Goal: Communication & Community: Answer question/provide support

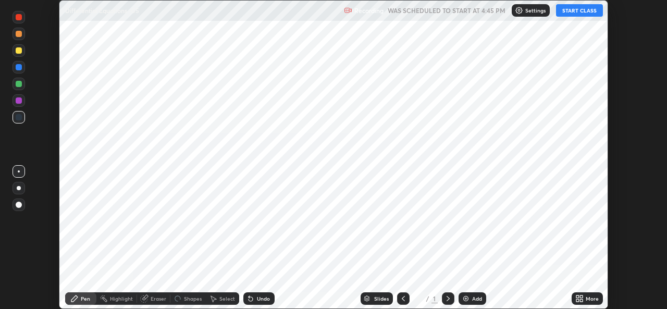
scroll to position [309, 667]
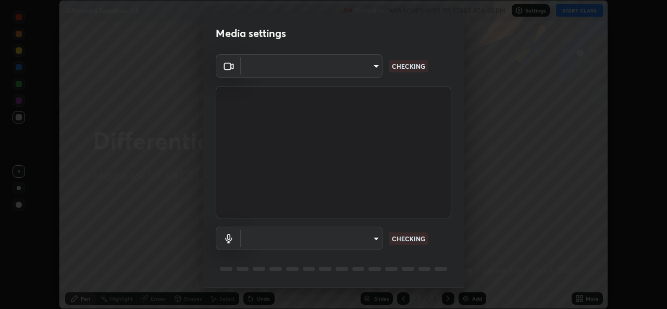
type input "1f41c6c9791060f8641ac520f6899d8620682ebda803063f8a141d25c78f08ec"
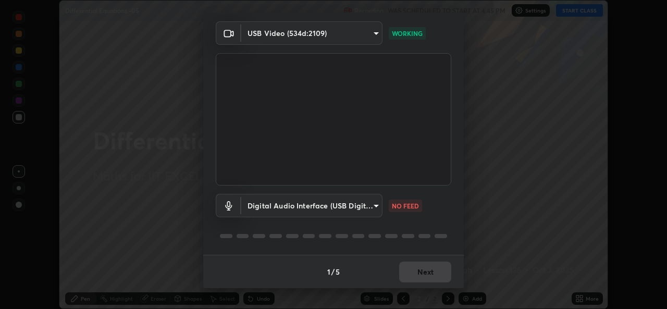
click at [427, 282] on div "1 / 5 Next" at bounding box center [333, 271] width 261 height 33
click at [433, 277] on div "1 / 5 Next" at bounding box center [333, 271] width 261 height 33
click at [432, 280] on div "1 / 5 Next" at bounding box center [333, 271] width 261 height 33
click at [351, 206] on body "Erase all Differential Equations -05 Recording WAS SCHEDULED TO START AT 4:45 P…" at bounding box center [333, 154] width 667 height 309
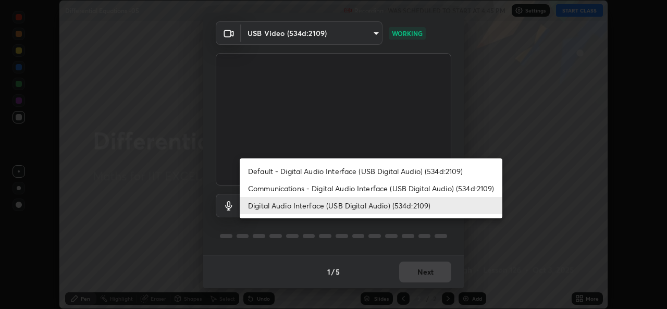
click at [329, 190] on li "Communications - Digital Audio Interface (USB Digital Audio) (534d:2109)" at bounding box center [371, 188] width 263 height 17
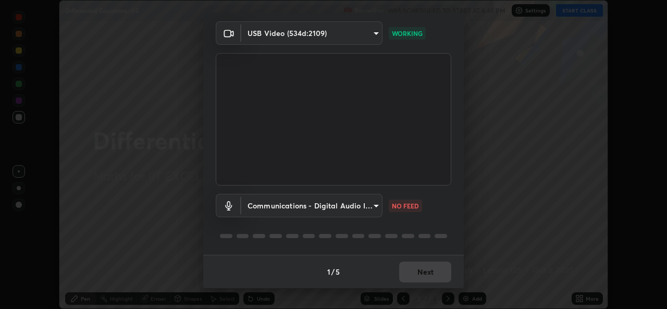
click at [323, 205] on li "Digital Audio Interface (USB Digital Audio) (534d:2109)" at bounding box center [338, 206] width 197 height 10
type input "f295510aab7fc519ba2ff16faa6f07a5746b517eedcb4ab4bf157618f1e6795d"
click at [423, 271] on div "1 / 5 Next" at bounding box center [333, 271] width 261 height 33
click at [422, 274] on div "1 / 5 Next" at bounding box center [333, 271] width 261 height 33
click at [425, 277] on div "1 / 5 Next" at bounding box center [333, 271] width 261 height 33
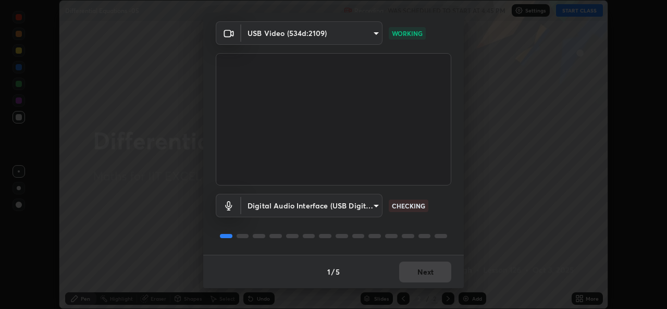
click at [429, 273] on div "1 / 5 Next" at bounding box center [333, 271] width 261 height 33
click at [431, 269] on div "1 / 5 Next" at bounding box center [333, 271] width 261 height 33
click at [433, 267] on div "1 / 5 Next" at bounding box center [333, 271] width 261 height 33
click at [431, 266] on div "1 / 5 Next" at bounding box center [333, 271] width 261 height 33
click at [430, 270] on div "1 / 5 Next" at bounding box center [333, 271] width 261 height 33
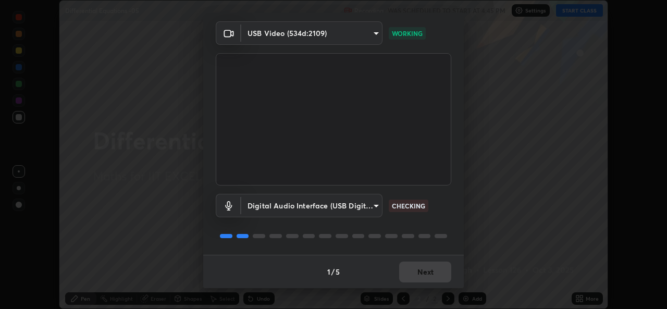
click at [434, 278] on div "1 / 5 Next" at bounding box center [333, 271] width 261 height 33
click at [430, 274] on div "1 / 5 Next" at bounding box center [333, 271] width 261 height 33
click at [430, 270] on div "1 / 5 Next" at bounding box center [333, 271] width 261 height 33
click at [426, 271] on div "1 / 5 Next" at bounding box center [333, 271] width 261 height 33
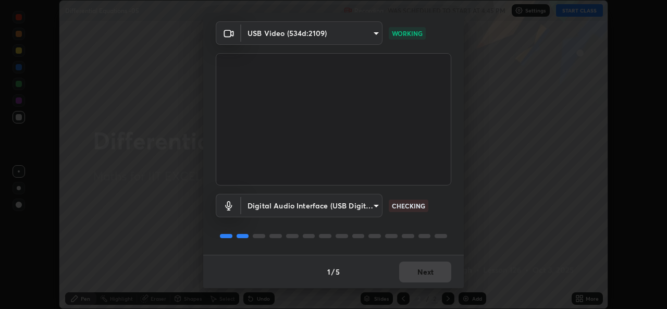
click at [426, 271] on div "1 / 5 Next" at bounding box center [333, 271] width 261 height 33
click at [430, 271] on div "1 / 5 Next" at bounding box center [333, 271] width 261 height 33
click at [428, 273] on div "1 / 5 Next" at bounding box center [333, 271] width 261 height 33
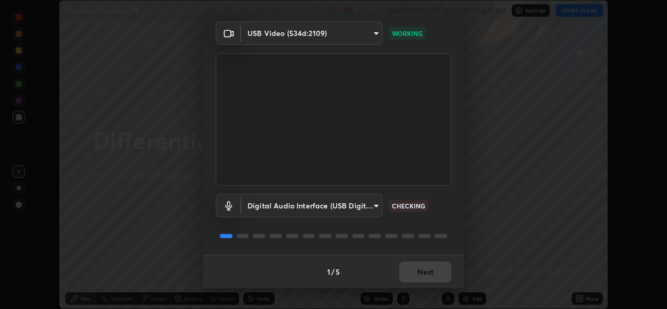
click at [430, 272] on div "1 / 5 Next" at bounding box center [333, 271] width 261 height 33
click at [430, 269] on button "Next" at bounding box center [425, 272] width 52 height 21
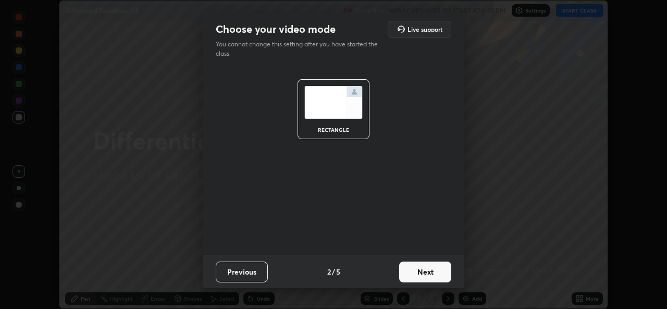
click at [433, 270] on button "Next" at bounding box center [425, 272] width 52 height 21
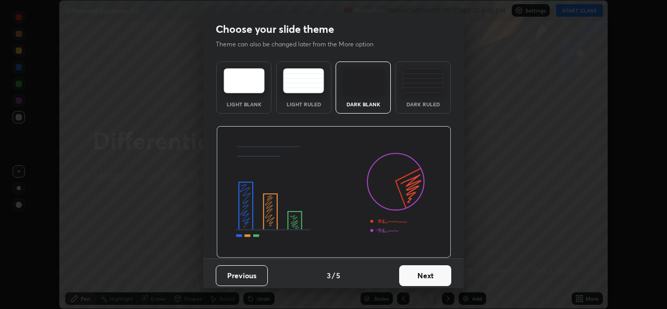
click at [439, 270] on button "Next" at bounding box center [425, 275] width 52 height 21
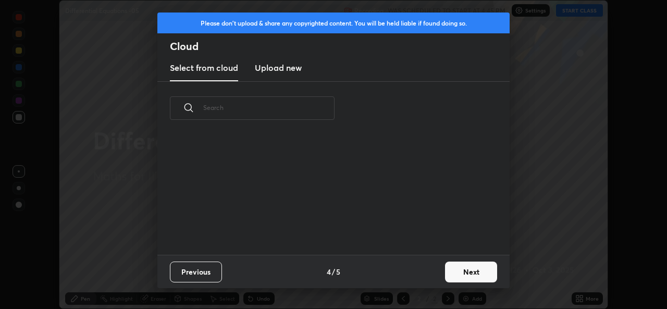
click at [447, 272] on button "Next" at bounding box center [471, 272] width 52 height 21
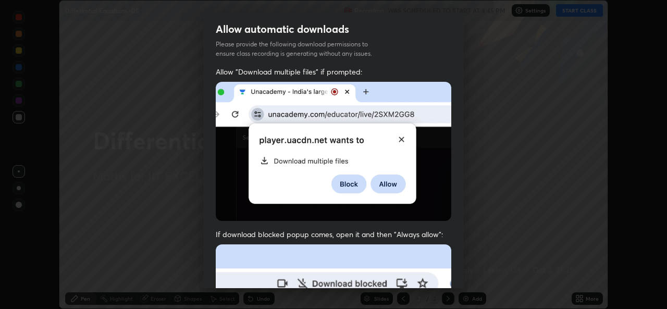
click at [473, 272] on div "Allow automatic downloads Please provide the following download permissions to …" at bounding box center [333, 154] width 667 height 309
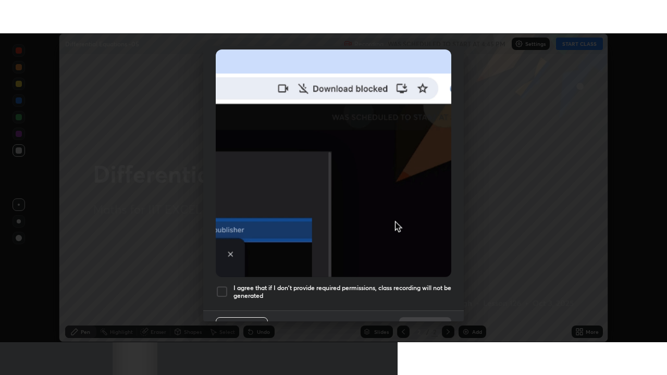
scroll to position [246, 0]
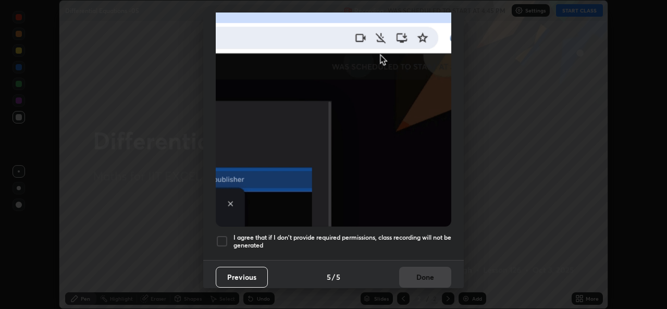
click at [221, 242] on div at bounding box center [222, 241] width 13 height 13
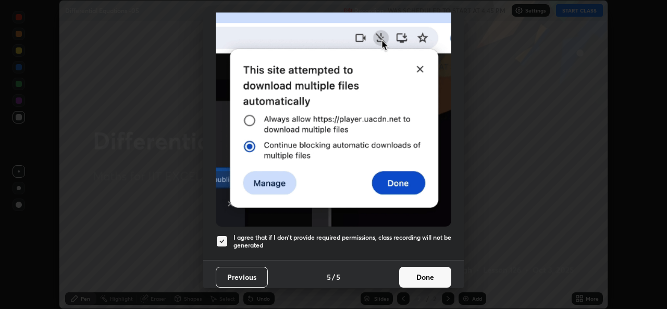
click at [413, 270] on button "Done" at bounding box center [425, 277] width 52 height 21
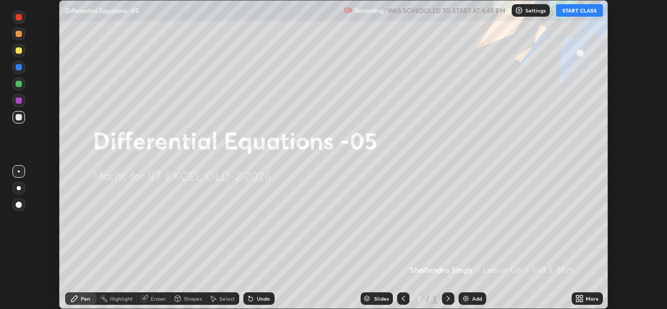
click at [578, 297] on icon at bounding box center [578, 297] width 3 height 3
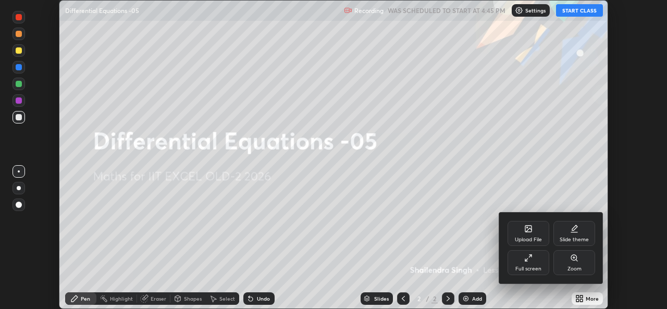
click at [528, 262] on icon at bounding box center [528, 258] width 8 height 8
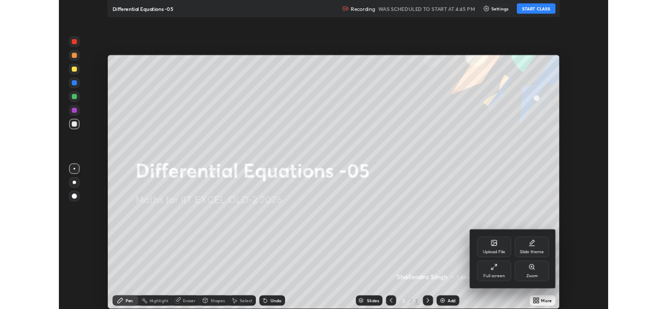
scroll to position [375, 667]
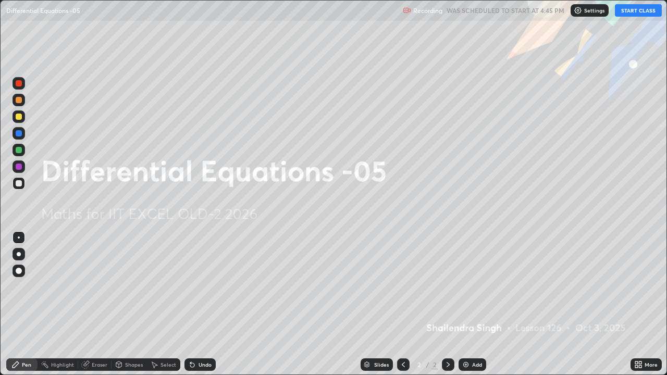
click at [630, 11] on button "START CLASS" at bounding box center [638, 10] width 47 height 13
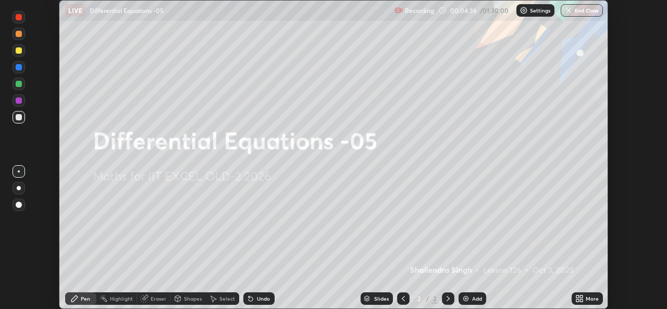
scroll to position [51823, 51464]
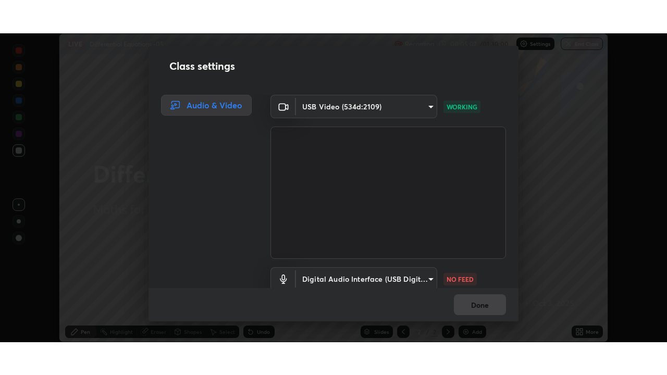
scroll to position [43, 0]
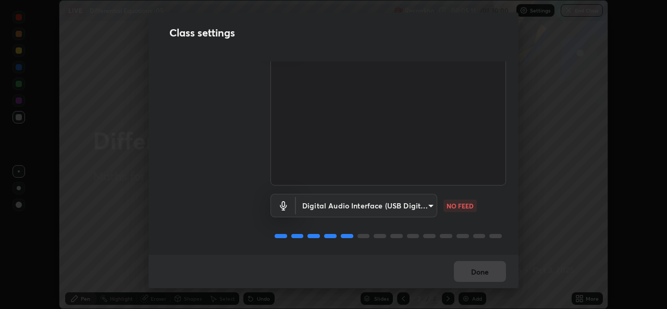
click at [401, 204] on body "Erase all LIVE Differential Equations -05 Recording 00:05:11 / 01:30:00 Setting…" at bounding box center [333, 154] width 667 height 309
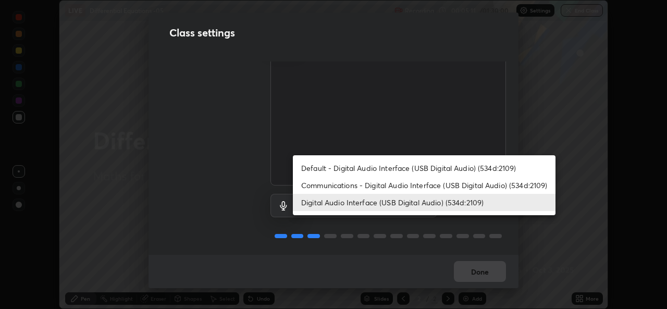
click at [388, 186] on li "Communications - Digital Audio Interface (USB Digital Audio) (534d:2109)" at bounding box center [424, 185] width 263 height 17
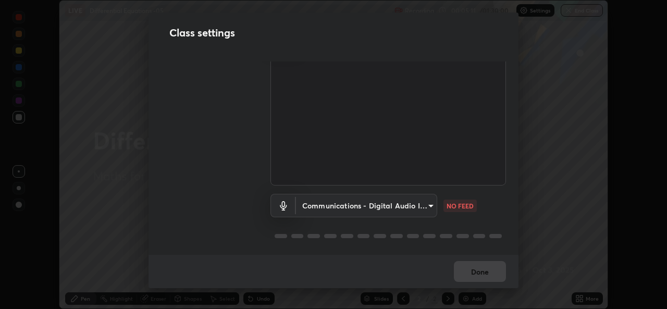
click at [387, 204] on li "Digital Audio Interface (USB Digital Audio) (534d:2109)" at bounding box center [391, 203] width 197 height 10
type input "f295510aab7fc519ba2ff16faa6f07a5746b517eedcb4ab4bf157618f1e6795d"
click at [481, 270] on div "Done" at bounding box center [334, 271] width 370 height 33
click at [482, 273] on div "Done" at bounding box center [334, 271] width 370 height 33
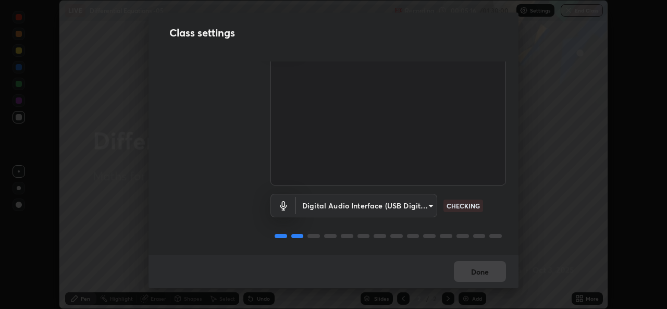
click at [486, 273] on div "Done" at bounding box center [334, 271] width 370 height 33
click at [491, 273] on div "Done" at bounding box center [334, 271] width 370 height 33
click at [495, 271] on div "Done" at bounding box center [334, 271] width 370 height 33
click at [496, 273] on div "Done" at bounding box center [334, 271] width 370 height 33
click at [498, 270] on div "Done" at bounding box center [334, 271] width 370 height 33
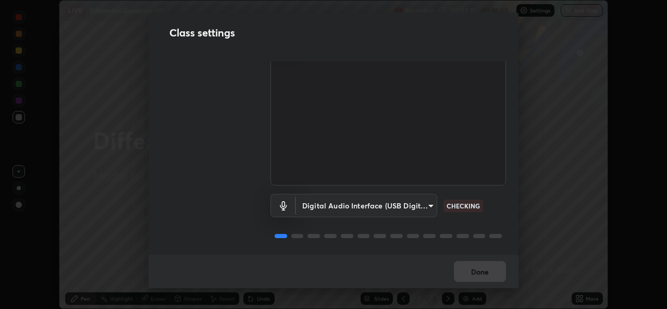
click at [498, 270] on div "Done" at bounding box center [334, 271] width 370 height 33
click at [500, 273] on div "Done" at bounding box center [334, 271] width 370 height 33
click at [499, 272] on div "Done" at bounding box center [334, 271] width 370 height 33
click at [501, 270] on div "Done" at bounding box center [334, 271] width 370 height 33
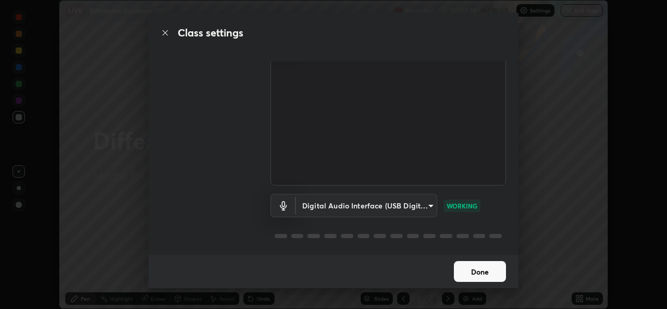
click at [498, 275] on button "Done" at bounding box center [480, 271] width 52 height 21
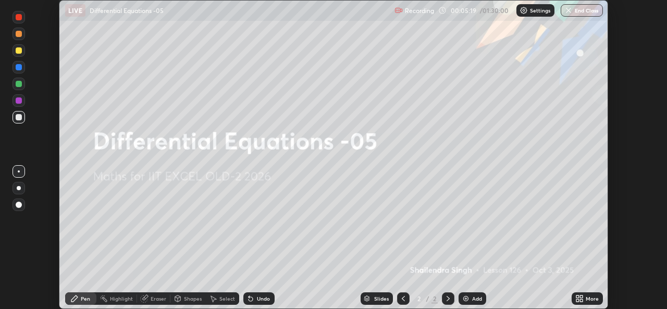
click at [578, 300] on icon at bounding box center [578, 300] width 3 height 3
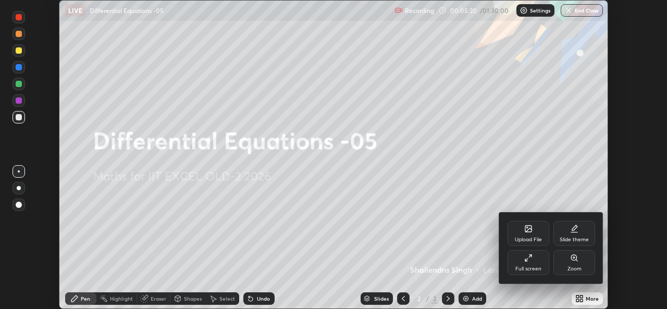
click at [539, 263] on div "Full screen" at bounding box center [529, 262] width 42 height 25
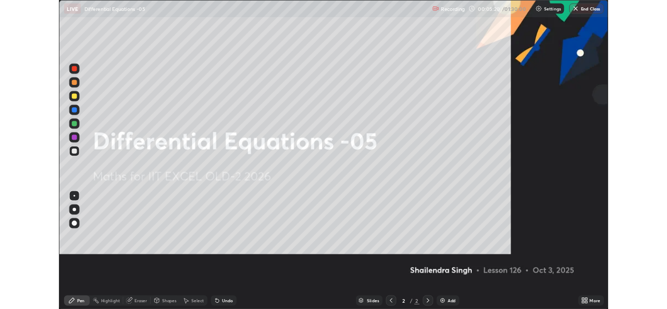
scroll to position [375, 667]
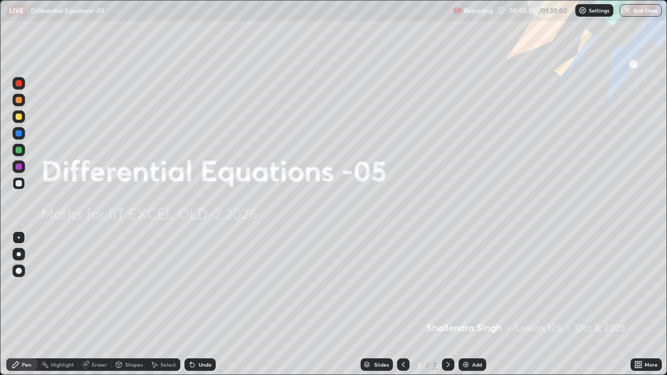
click at [634, 8] on button "End Class" at bounding box center [641, 10] width 42 height 13
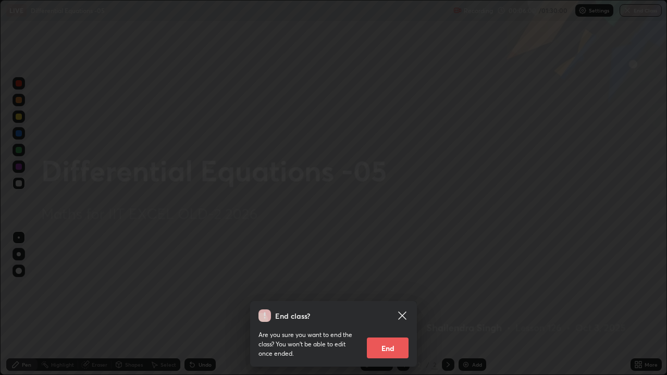
click at [533, 96] on div "End class? Are you sure you want to end the class? You won’t be able to edit on…" at bounding box center [333, 187] width 667 height 375
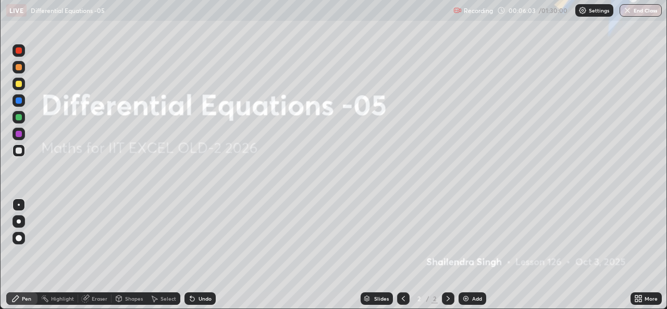
scroll to position [51823, 51464]
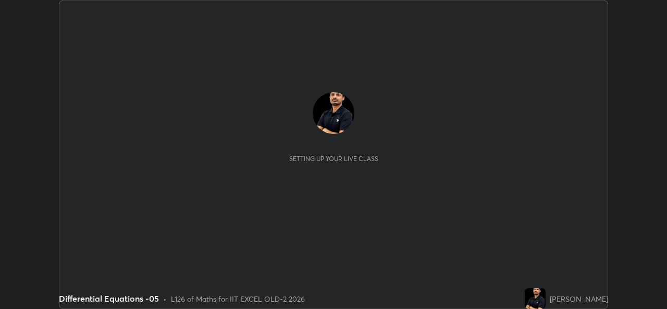
scroll to position [309, 667]
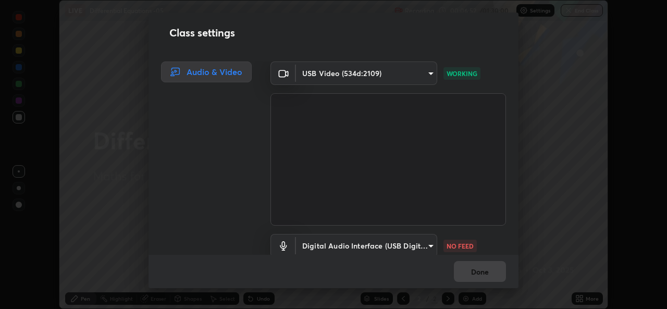
click at [421, 246] on body "Erase all LIVE Differential Equations -05 Recording 00:06:52 / 01:30:00 Setting…" at bounding box center [333, 154] width 667 height 309
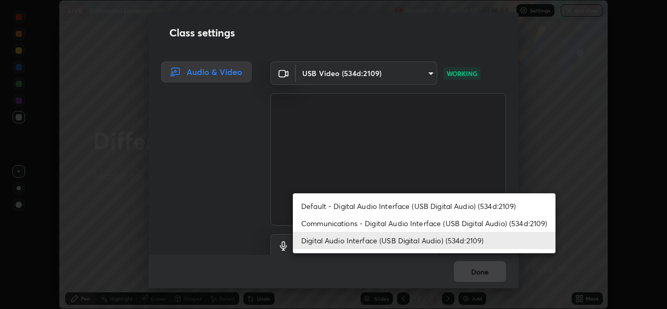
scroll to position [5, 0]
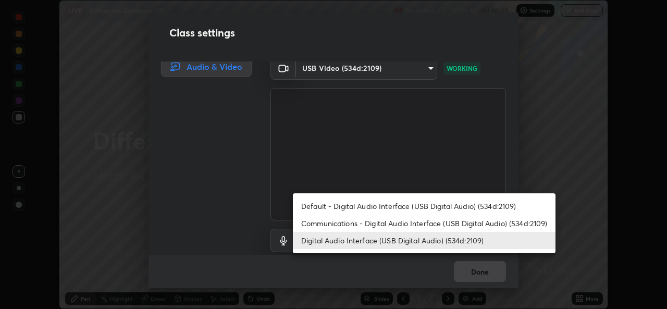
click at [422, 220] on li "Communications - Digital Audio Interface (USB Digital Audio) (534d:2109)" at bounding box center [424, 223] width 263 height 17
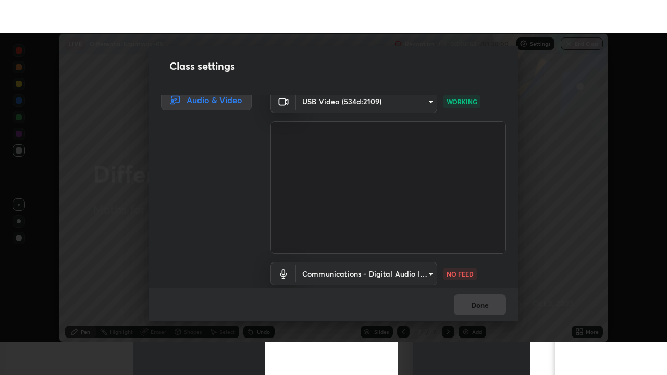
scroll to position [43, 0]
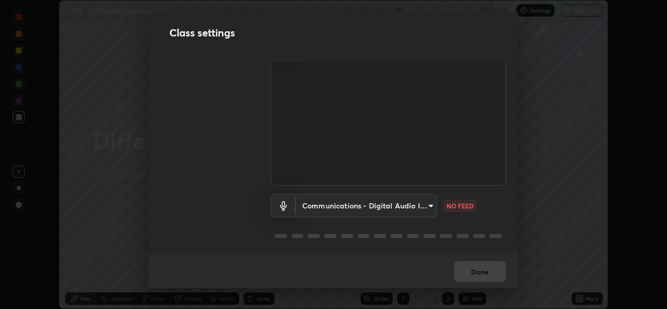
click at [414, 208] on body "Erase all LIVE Differential Equations -05 Recording 00:06:54 / 01:30:00 Setting…" at bounding box center [333, 154] width 667 height 309
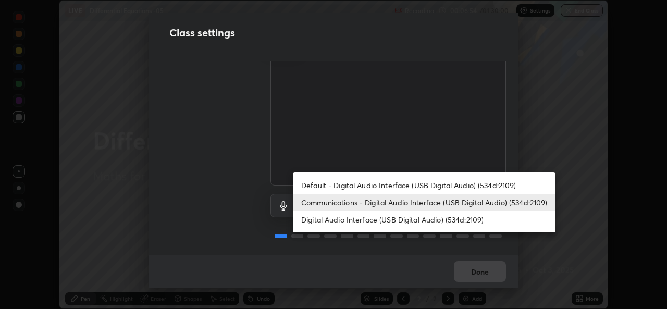
click at [411, 234] on div at bounding box center [333, 154] width 667 height 309
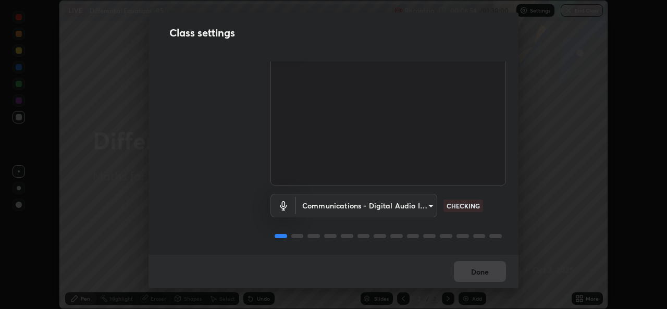
click at [423, 219] on ul "Default - Digital Audio Interface (USB Digital Audio) (534d:2109) Communication…" at bounding box center [391, 203] width 197 height 34
click at [479, 264] on div "Done" at bounding box center [334, 271] width 370 height 33
click at [410, 204] on body "Erase all LIVE Differential Equations -05 Recording 00:06:56 / 01:30:00 Setting…" at bounding box center [333, 154] width 667 height 309
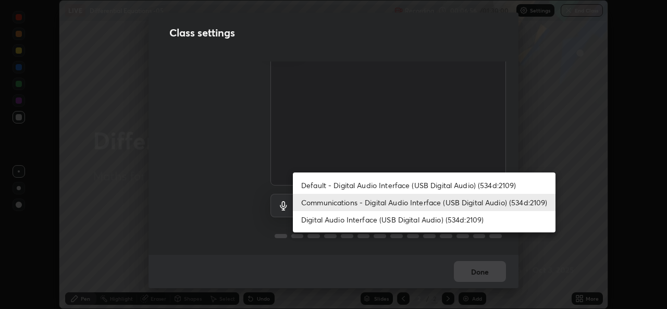
click at [419, 218] on li "Digital Audio Interface (USB Digital Audio) (534d:2109)" at bounding box center [424, 219] width 263 height 17
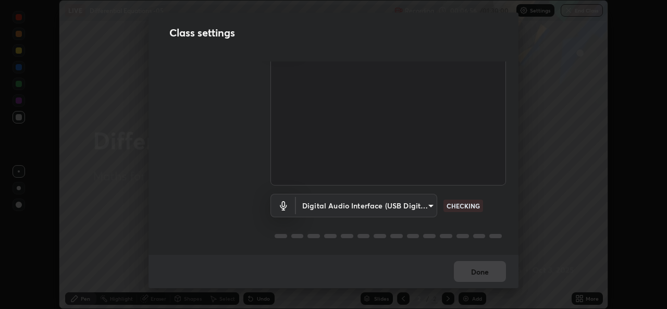
type input "f295510aab7fc519ba2ff16faa6f07a5746b517eedcb4ab4bf157618f1e6795d"
click at [487, 272] on div "Done" at bounding box center [334, 271] width 370 height 33
click at [496, 271] on div "Done" at bounding box center [334, 271] width 370 height 33
click at [500, 268] on div "Done" at bounding box center [334, 271] width 370 height 33
click at [504, 266] on div "Done" at bounding box center [334, 271] width 370 height 33
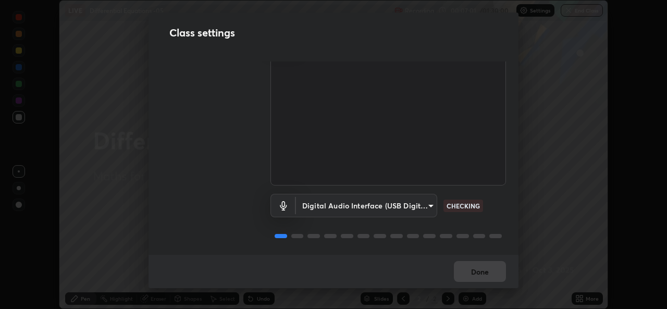
click at [503, 267] on div "Done" at bounding box center [334, 271] width 370 height 33
click at [499, 270] on div "Done" at bounding box center [334, 271] width 370 height 33
click at [498, 272] on div "Done" at bounding box center [334, 271] width 370 height 33
click at [495, 271] on div "Done" at bounding box center [334, 271] width 370 height 33
click at [496, 271] on div "Done" at bounding box center [334, 271] width 370 height 33
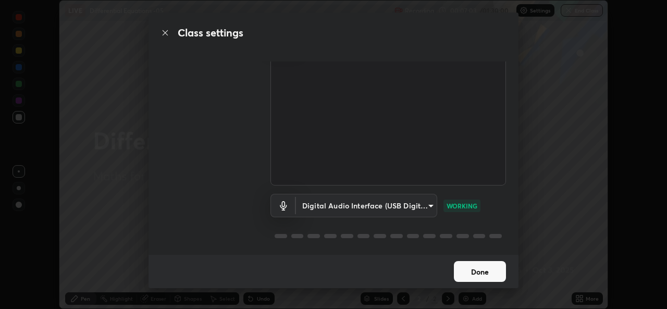
click at [496, 274] on button "Done" at bounding box center [480, 271] width 52 height 21
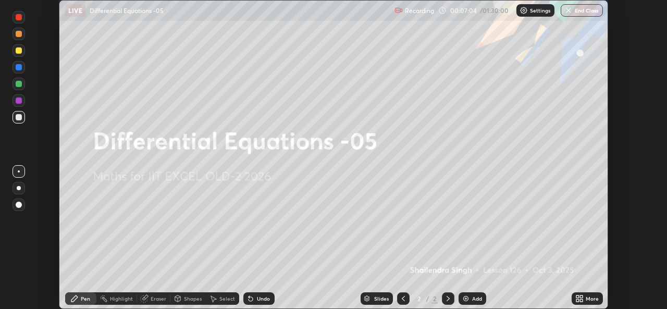
click at [572, 295] on div "More" at bounding box center [587, 298] width 31 height 21
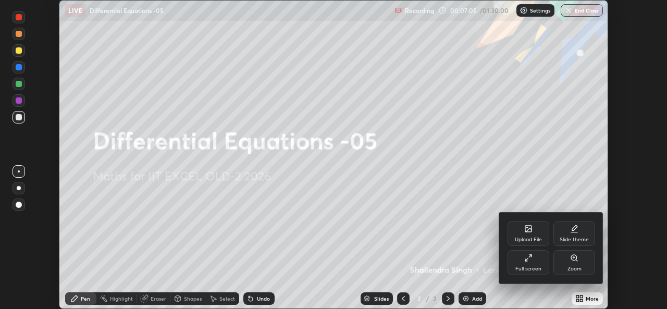
click at [528, 261] on icon at bounding box center [528, 258] width 8 height 8
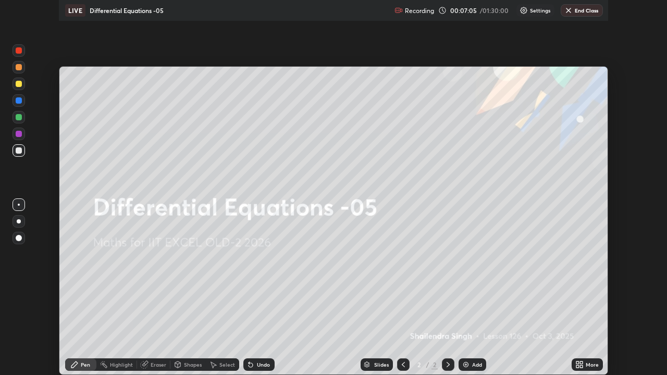
scroll to position [375, 667]
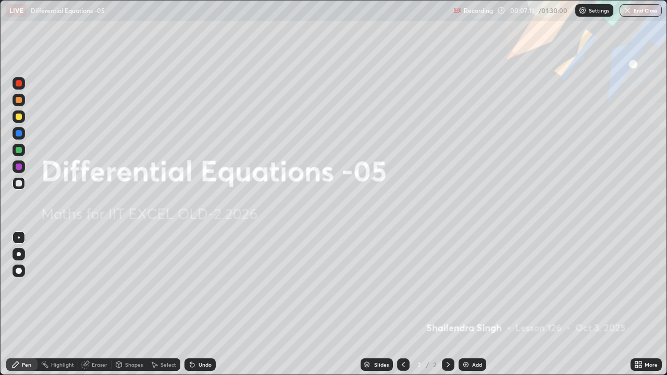
click at [479, 309] on div "Add" at bounding box center [477, 364] width 10 height 5
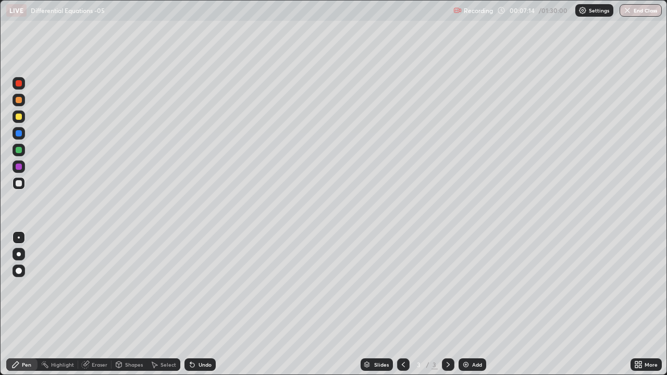
click at [19, 115] on div at bounding box center [19, 117] width 6 height 6
click at [18, 133] on div at bounding box center [19, 133] width 6 height 6
click at [18, 185] on div at bounding box center [19, 183] width 6 height 6
click at [17, 116] on div at bounding box center [19, 117] width 6 height 6
click at [20, 132] on div at bounding box center [19, 133] width 6 height 6
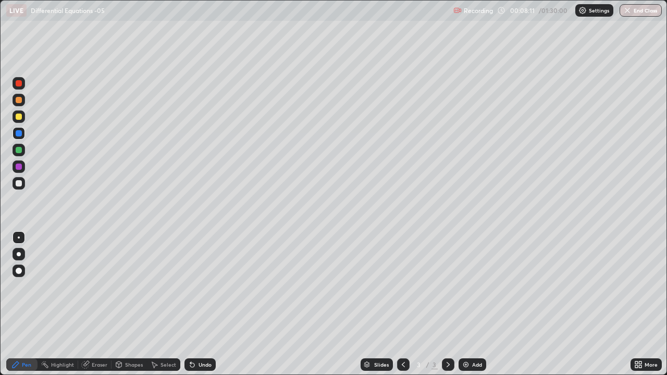
click at [17, 185] on div at bounding box center [19, 183] width 6 height 6
click at [190, 309] on icon at bounding box center [190, 362] width 1 height 1
click at [192, 309] on icon at bounding box center [192, 365] width 4 height 4
click at [90, 309] on div "Eraser" at bounding box center [94, 365] width 33 height 13
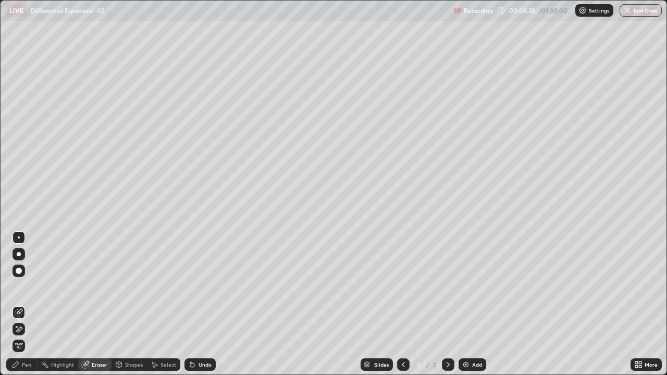
click at [26, 309] on div "Pen" at bounding box center [26, 364] width 9 height 5
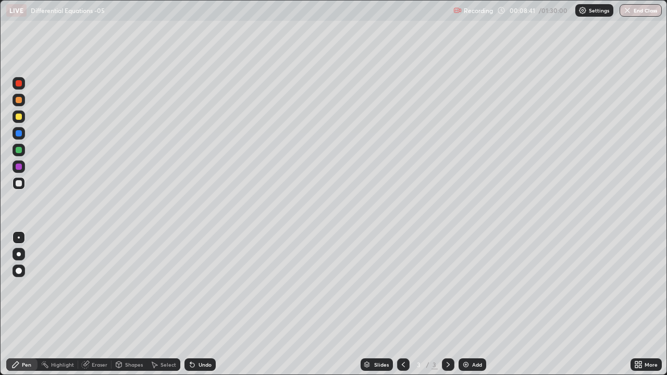
click at [17, 150] on div at bounding box center [19, 150] width 6 height 6
click at [18, 186] on div at bounding box center [19, 183] width 6 height 6
click at [464, 309] on div "Add" at bounding box center [473, 365] width 28 height 13
click at [21, 150] on div at bounding box center [19, 150] width 6 height 6
click at [19, 115] on div at bounding box center [19, 117] width 6 height 6
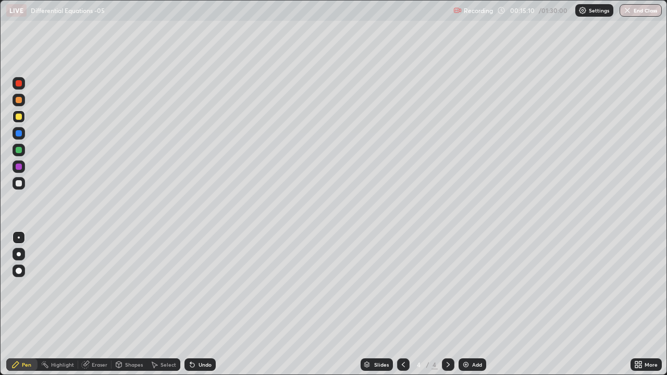
click at [402, 309] on icon at bounding box center [403, 364] width 3 height 5
click at [447, 309] on icon at bounding box center [448, 365] width 8 height 8
click at [19, 150] on div at bounding box center [19, 150] width 6 height 6
click at [402, 309] on icon at bounding box center [403, 365] width 8 height 8
click at [447, 309] on icon at bounding box center [448, 365] width 8 height 8
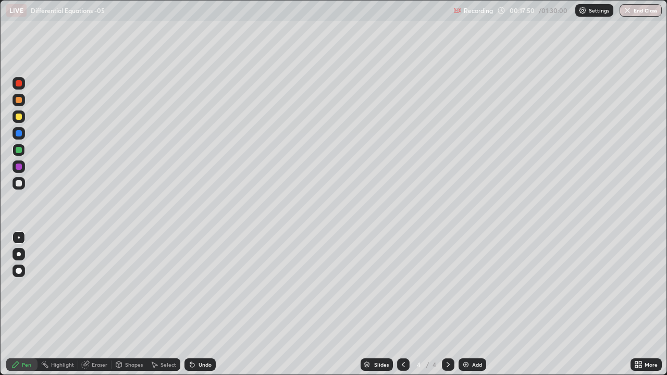
click at [462, 309] on img at bounding box center [466, 365] width 8 height 8
click at [401, 309] on icon at bounding box center [403, 365] width 8 height 8
click at [399, 309] on div at bounding box center [403, 365] width 13 height 13
click at [18, 163] on div at bounding box center [19, 167] width 13 height 13
click at [447, 309] on icon at bounding box center [448, 365] width 8 height 8
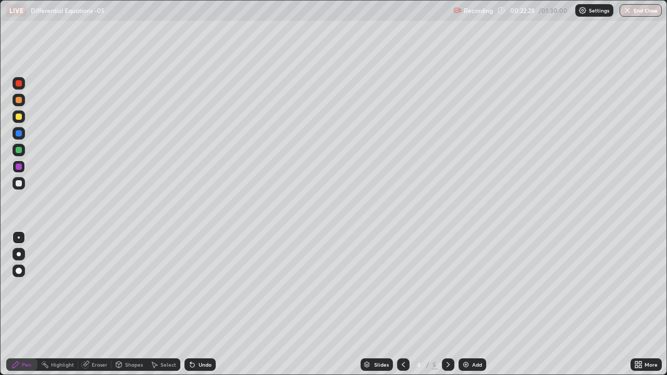
click at [402, 309] on icon at bounding box center [403, 365] width 8 height 8
click at [447, 309] on div at bounding box center [448, 365] width 13 height 13
click at [129, 309] on div "Shapes" at bounding box center [134, 364] width 18 height 5
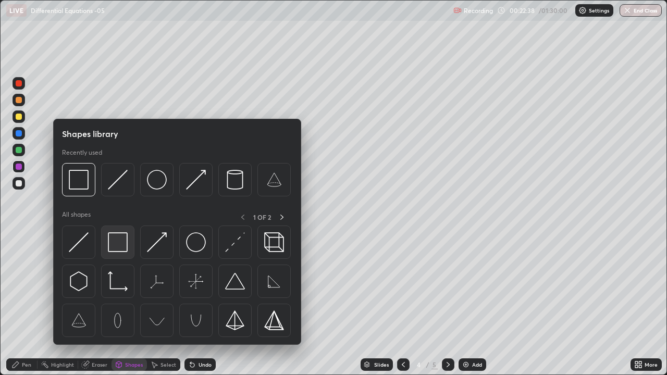
click at [116, 243] on img at bounding box center [118, 243] width 20 height 20
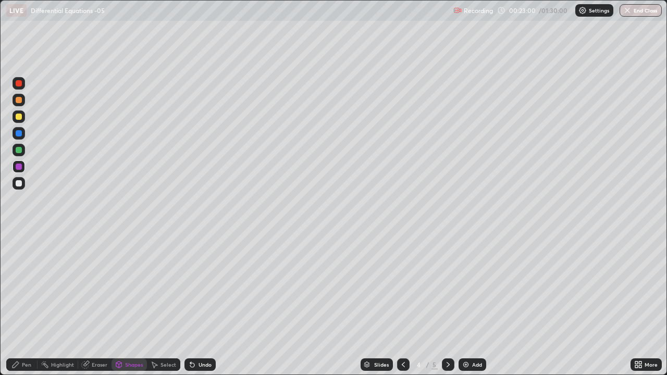
click at [25, 309] on div "Pen" at bounding box center [26, 364] width 9 height 5
click at [402, 309] on icon at bounding box center [403, 365] width 8 height 8
click at [444, 309] on icon at bounding box center [448, 365] width 8 height 8
click at [447, 309] on icon at bounding box center [448, 364] width 3 height 5
click at [467, 309] on img at bounding box center [466, 365] width 8 height 8
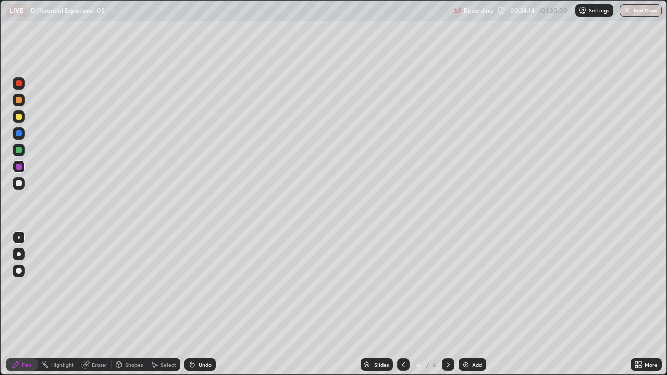
click at [20, 149] on div at bounding box center [19, 150] width 6 height 6
click at [19, 134] on div at bounding box center [19, 133] width 6 height 6
click at [18, 147] on div at bounding box center [19, 150] width 6 height 6
click at [19, 116] on div at bounding box center [19, 117] width 6 height 6
click at [19, 150] on div at bounding box center [19, 150] width 6 height 6
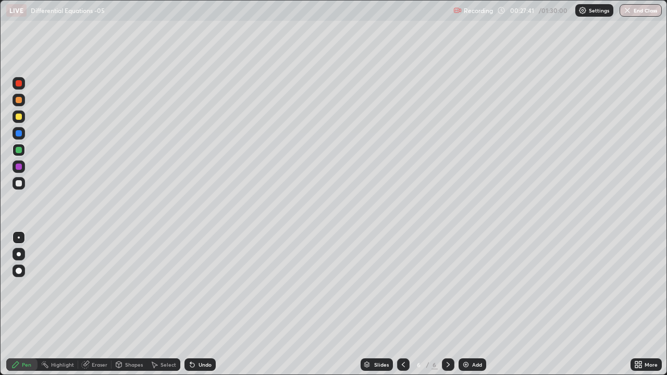
click at [17, 114] on div at bounding box center [19, 117] width 6 height 6
click at [462, 309] on img at bounding box center [466, 365] width 8 height 8
click at [20, 149] on div at bounding box center [19, 150] width 6 height 6
click at [191, 309] on icon at bounding box center [192, 365] width 4 height 4
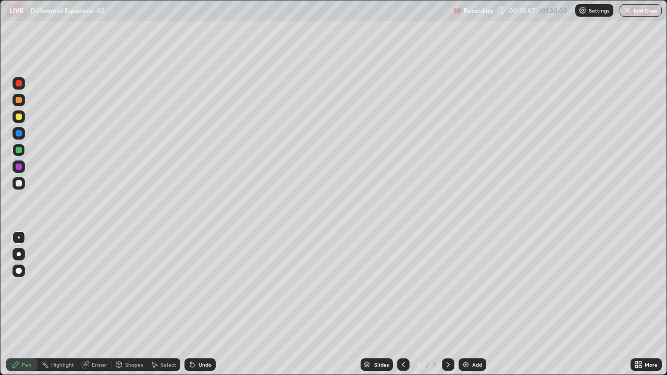
click at [17, 183] on div at bounding box center [19, 183] width 6 height 6
click at [17, 114] on div at bounding box center [19, 117] width 6 height 6
click at [19, 150] on div at bounding box center [19, 150] width 6 height 6
click at [19, 167] on div at bounding box center [19, 167] width 6 height 6
click at [466, 309] on img at bounding box center [466, 365] width 8 height 8
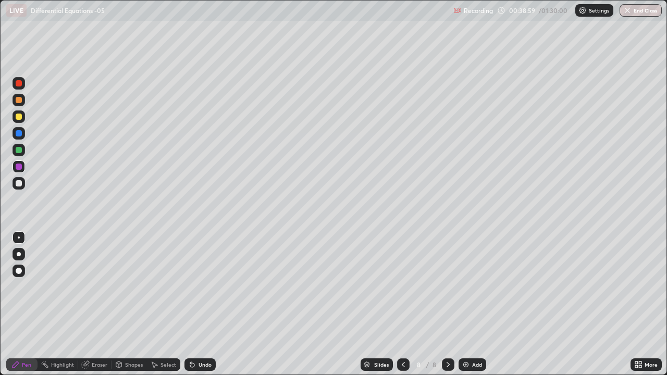
click at [18, 133] on div at bounding box center [19, 133] width 6 height 6
click at [19, 117] on div at bounding box center [19, 117] width 6 height 6
click at [17, 134] on div at bounding box center [19, 133] width 6 height 6
click at [18, 150] on div at bounding box center [19, 150] width 6 height 6
click at [19, 117] on div at bounding box center [19, 117] width 6 height 6
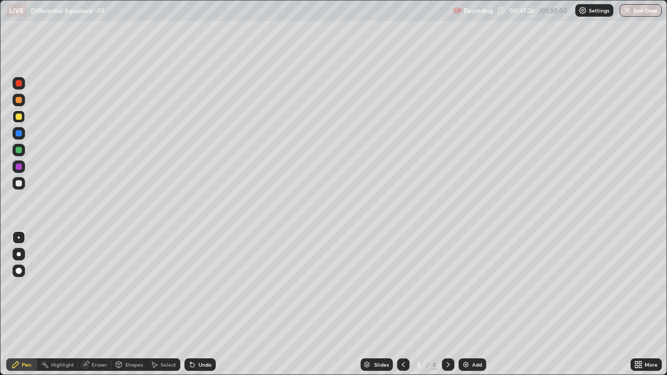
click at [16, 185] on div at bounding box center [19, 183] width 6 height 6
click at [464, 309] on img at bounding box center [466, 365] width 8 height 8
click at [199, 309] on div "Undo" at bounding box center [205, 364] width 13 height 5
click at [19, 115] on div at bounding box center [19, 117] width 6 height 6
click at [19, 182] on div at bounding box center [19, 183] width 6 height 6
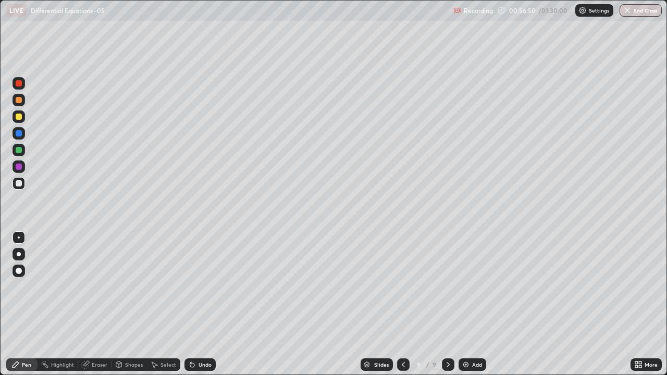
click at [463, 309] on img at bounding box center [466, 365] width 8 height 8
click at [20, 165] on div at bounding box center [19, 167] width 6 height 6
click at [18, 116] on div at bounding box center [19, 117] width 6 height 6
click at [17, 182] on div at bounding box center [19, 183] width 6 height 6
click at [17, 117] on div at bounding box center [19, 117] width 6 height 6
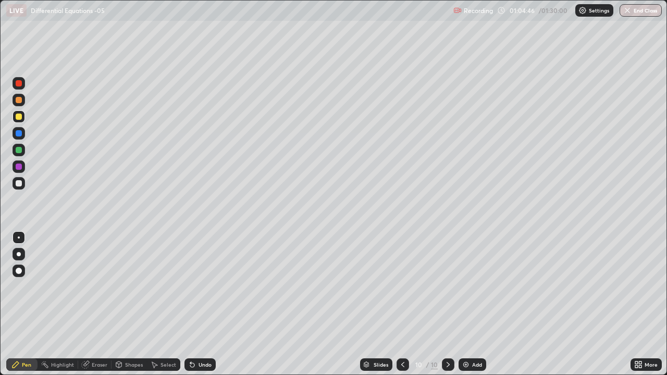
click at [464, 309] on img at bounding box center [466, 365] width 8 height 8
click at [401, 309] on icon at bounding box center [403, 365] width 8 height 8
click at [447, 309] on icon at bounding box center [448, 365] width 8 height 8
click at [195, 309] on div "Undo" at bounding box center [200, 365] width 31 height 13
click at [402, 309] on icon at bounding box center [403, 365] width 8 height 8
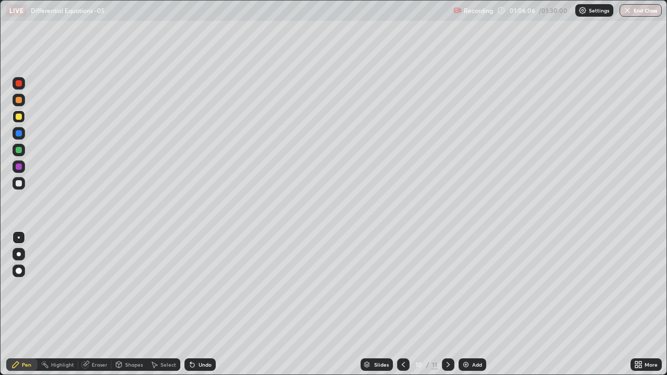
click at [447, 309] on icon at bounding box center [448, 365] width 8 height 8
click at [403, 309] on icon at bounding box center [403, 365] width 8 height 8
click at [448, 309] on icon at bounding box center [448, 365] width 8 height 8
click at [203, 309] on div "Undo" at bounding box center [205, 364] width 13 height 5
click at [404, 309] on icon at bounding box center [403, 365] width 8 height 8
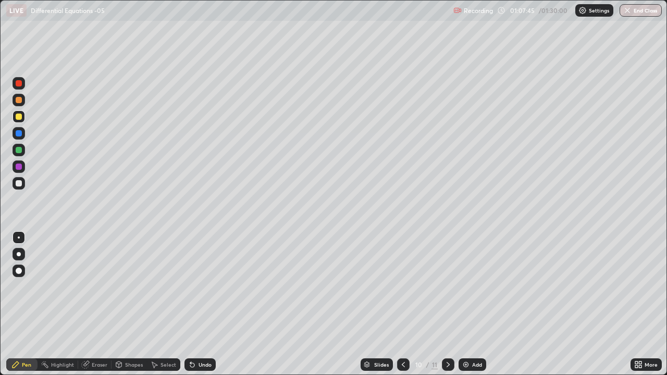
click at [447, 309] on icon at bounding box center [448, 365] width 8 height 8
click at [403, 309] on icon at bounding box center [403, 365] width 8 height 8
click at [444, 309] on icon at bounding box center [448, 365] width 8 height 8
click at [402, 309] on icon at bounding box center [403, 365] width 8 height 8
click at [18, 85] on div at bounding box center [19, 83] width 6 height 6
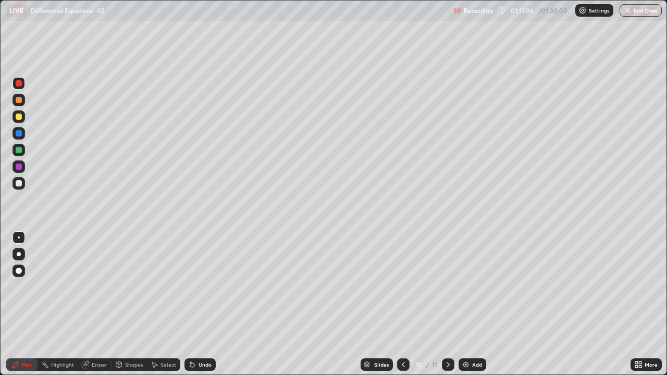
click at [445, 309] on icon at bounding box center [448, 365] width 8 height 8
click at [98, 309] on div "Eraser" at bounding box center [100, 364] width 16 height 5
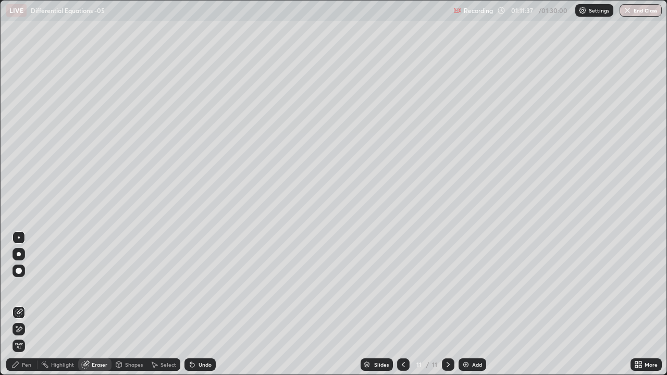
click at [22, 309] on div "Pen" at bounding box center [26, 364] width 9 height 5
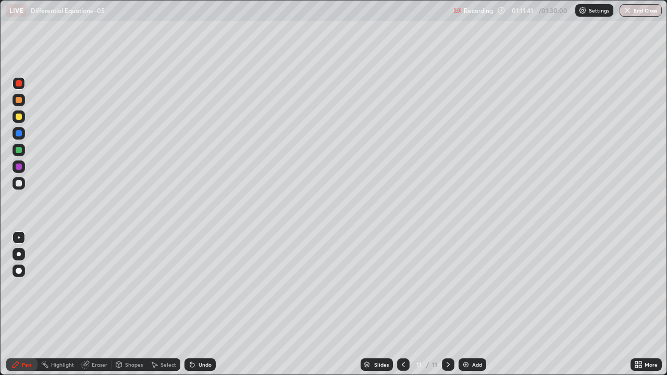
click at [95, 309] on div "Eraser" at bounding box center [100, 364] width 16 height 5
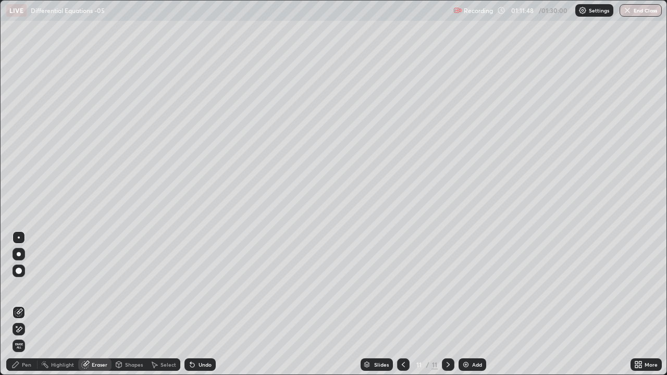
click at [22, 309] on div "Pen" at bounding box center [26, 364] width 9 height 5
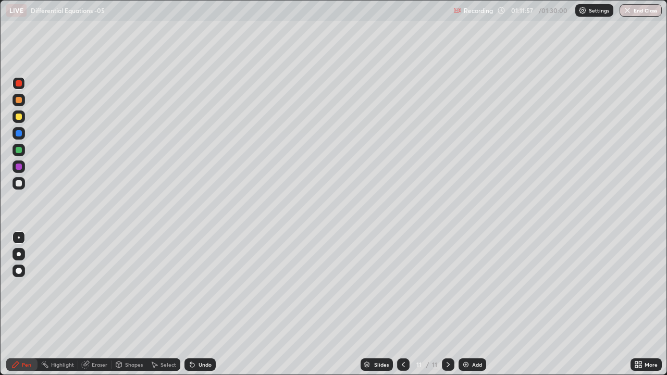
click at [97, 309] on div "Eraser" at bounding box center [100, 364] width 16 height 5
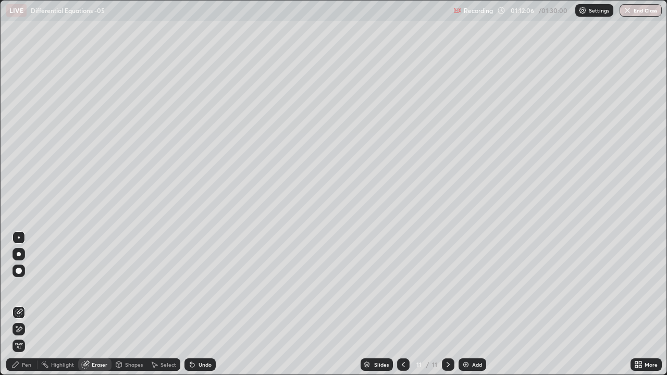
click at [25, 309] on div "Pen" at bounding box center [26, 364] width 9 height 5
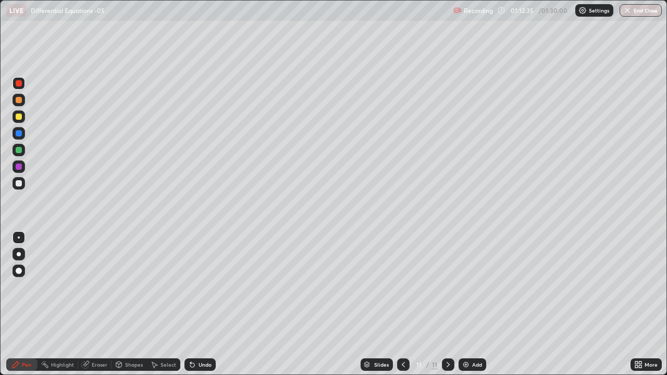
click at [93, 309] on div "Eraser" at bounding box center [100, 364] width 16 height 5
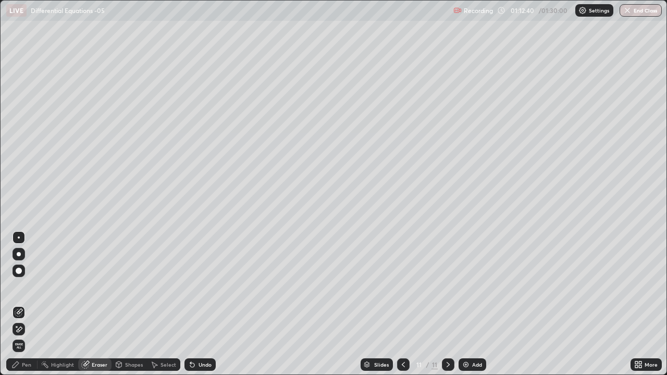
click at [402, 309] on icon at bounding box center [403, 365] width 8 height 8
click at [25, 309] on div "Pen" at bounding box center [26, 364] width 9 height 5
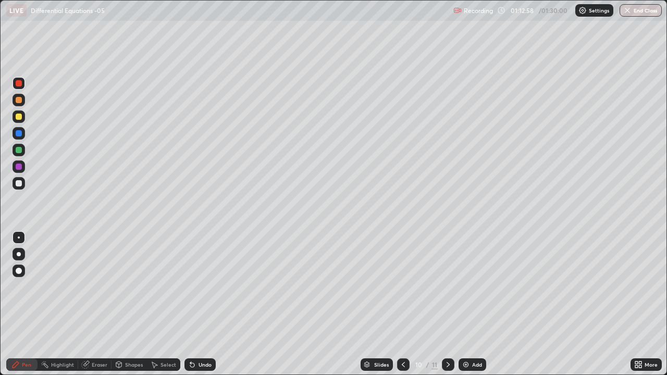
click at [447, 309] on icon at bounding box center [448, 365] width 8 height 8
click at [403, 309] on icon at bounding box center [403, 365] width 8 height 8
click at [119, 309] on icon at bounding box center [119, 364] width 6 height 2
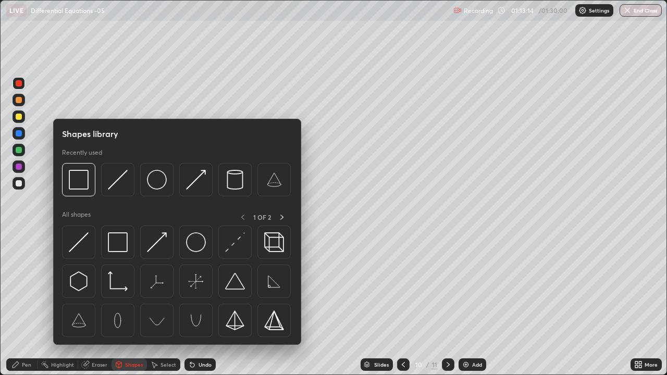
click at [18, 181] on div at bounding box center [19, 183] width 6 height 6
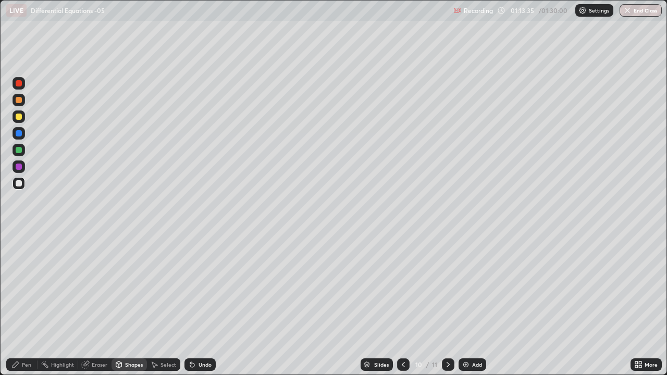
click at [17, 117] on div at bounding box center [19, 117] width 6 height 6
click at [190, 309] on icon at bounding box center [190, 362] width 1 height 1
click at [27, 309] on div "Pen" at bounding box center [26, 364] width 9 height 5
click at [448, 309] on icon at bounding box center [448, 365] width 8 height 8
click at [466, 309] on img at bounding box center [466, 365] width 8 height 8
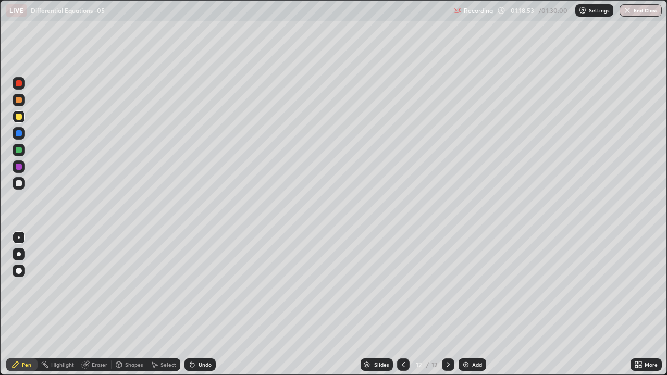
click at [20, 148] on div at bounding box center [19, 150] width 6 height 6
click at [20, 117] on div at bounding box center [19, 117] width 6 height 6
click at [19, 182] on div at bounding box center [19, 183] width 6 height 6
click at [18, 147] on div at bounding box center [19, 150] width 6 height 6
click at [643, 11] on button "End Class" at bounding box center [641, 10] width 42 height 13
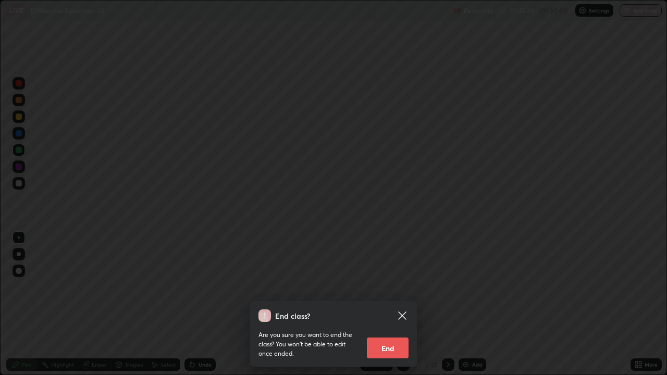
click at [398, 309] on button "End" at bounding box center [388, 348] width 42 height 21
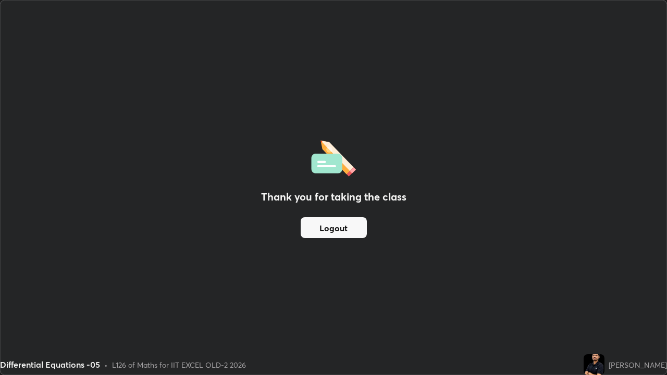
click at [347, 229] on button "Logout" at bounding box center [334, 227] width 66 height 21
